Goal: Task Accomplishment & Management: Use online tool/utility

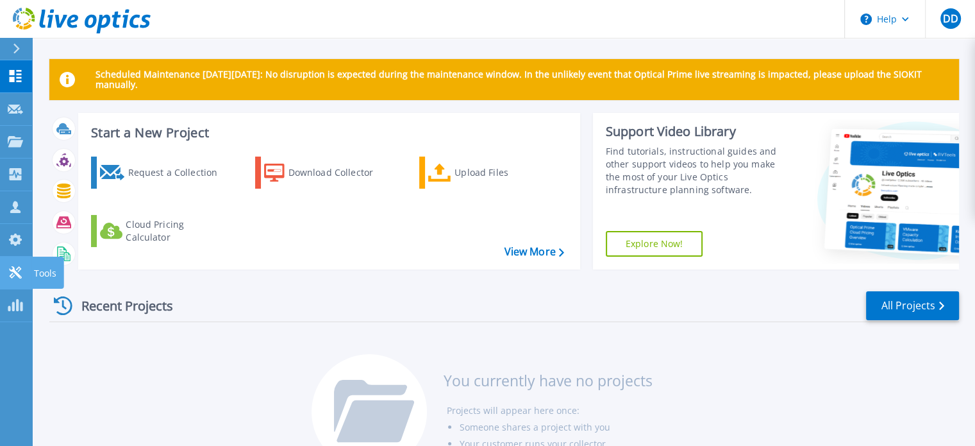
click at [22, 271] on icon at bounding box center [15, 272] width 15 height 12
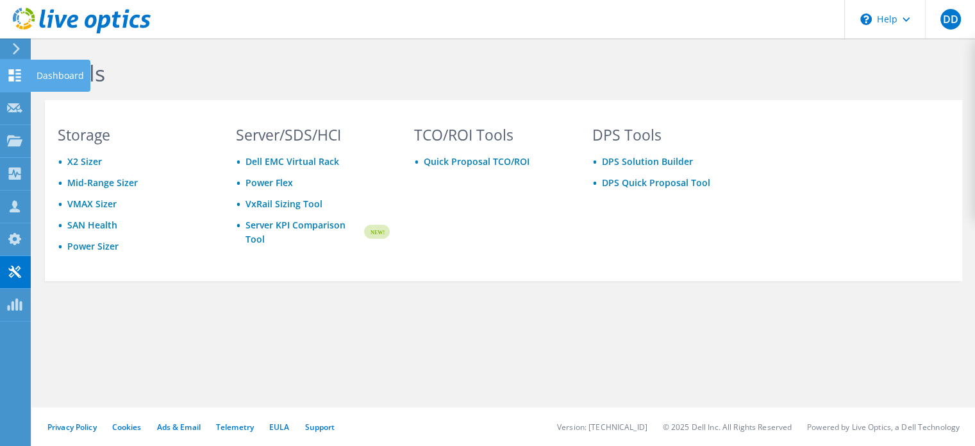
click at [14, 74] on icon at bounding box center [14, 75] width 15 height 12
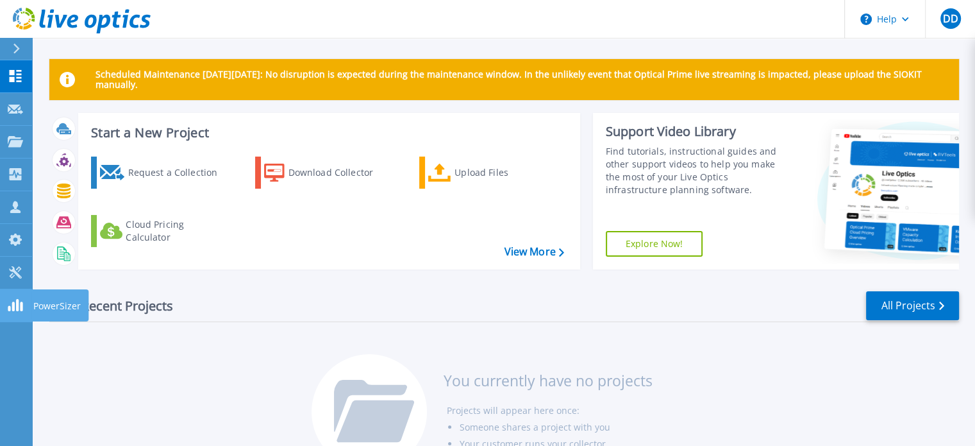
click at [10, 302] on icon at bounding box center [15, 305] width 15 height 12
click at [18, 40] on div at bounding box center [22, 49] width 21 height 22
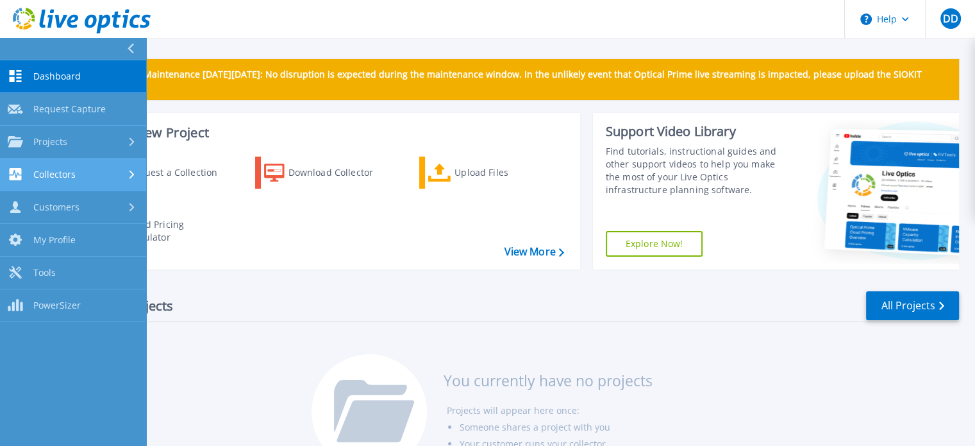
click at [61, 169] on span "Collectors" at bounding box center [54, 175] width 42 height 12
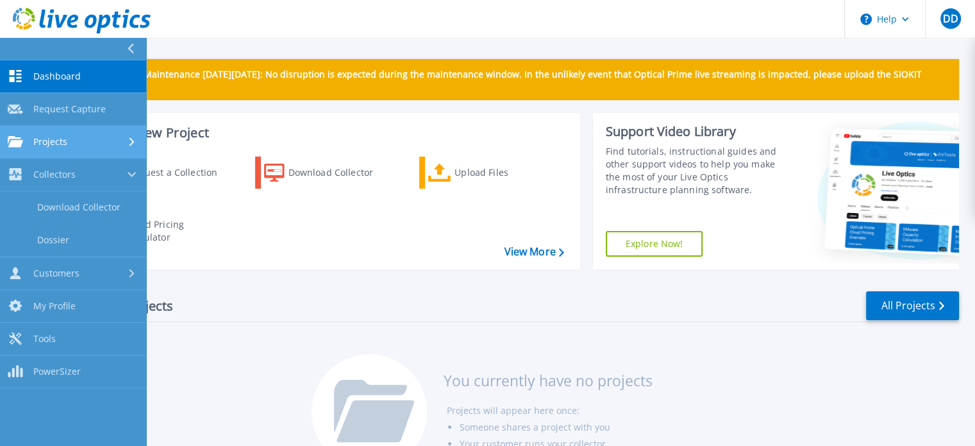
click at [49, 136] on div "Projects" at bounding box center [38, 142] width 60 height 12
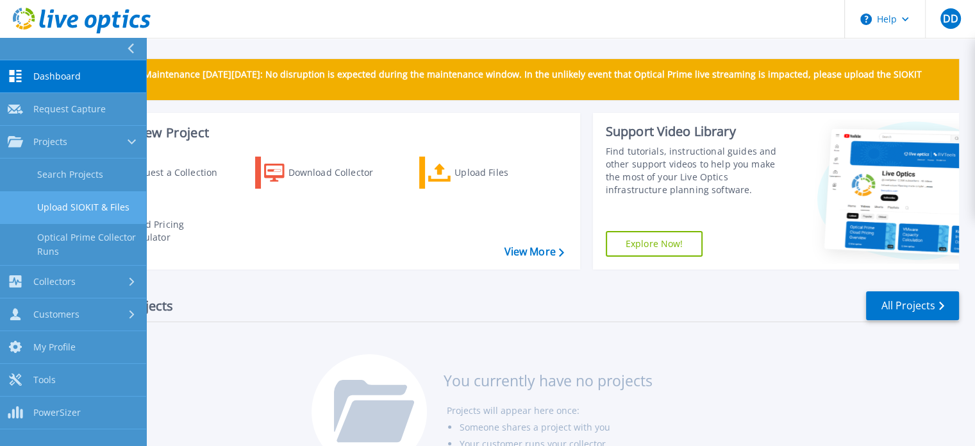
click at [64, 201] on link "Upload SIOKIT & Files" at bounding box center [73, 207] width 146 height 33
